Goal: Find specific page/section

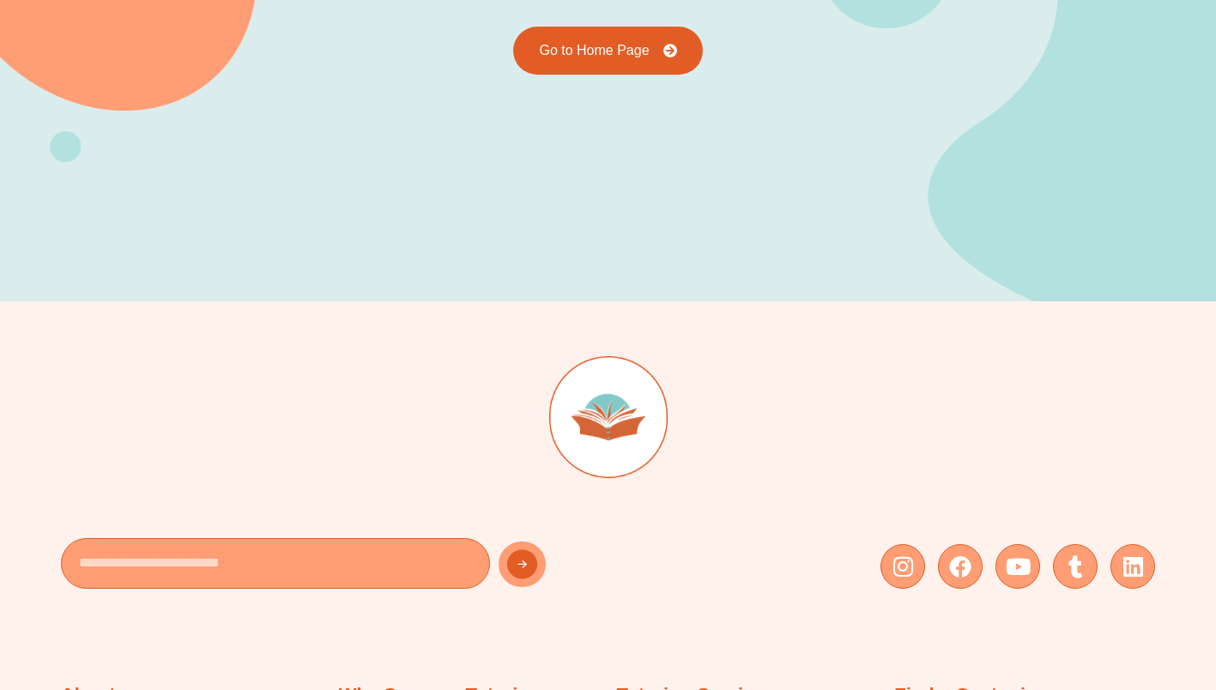
scroll to position [317, 0]
